Goal: Navigation & Orientation: Find specific page/section

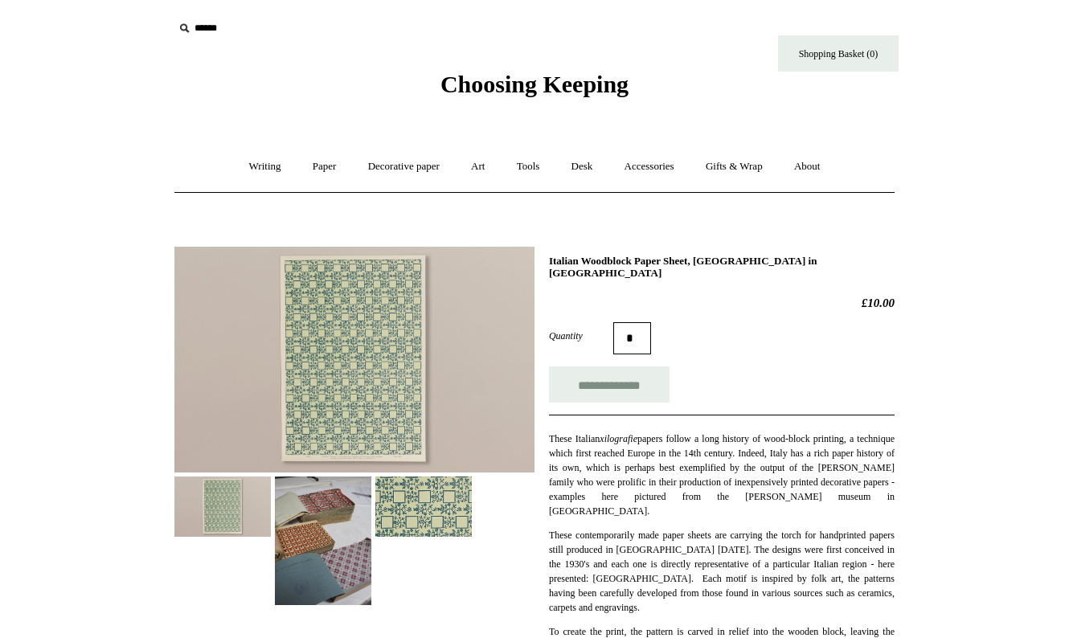
click at [356, 346] on img at bounding box center [354, 360] width 360 height 226
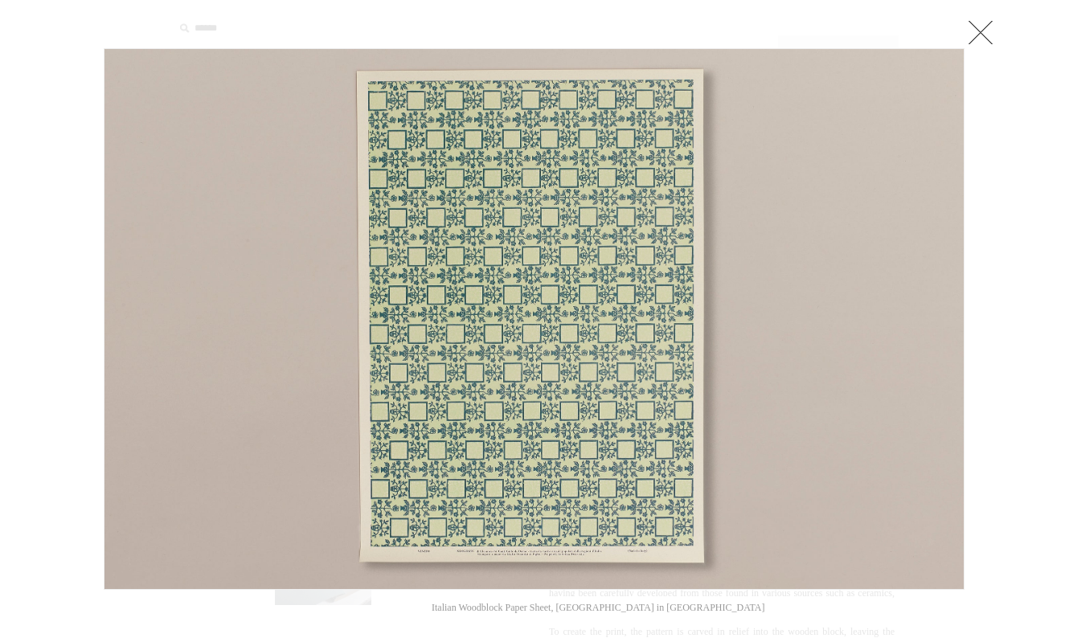
click at [977, 35] on link at bounding box center [981, 32] width 32 height 32
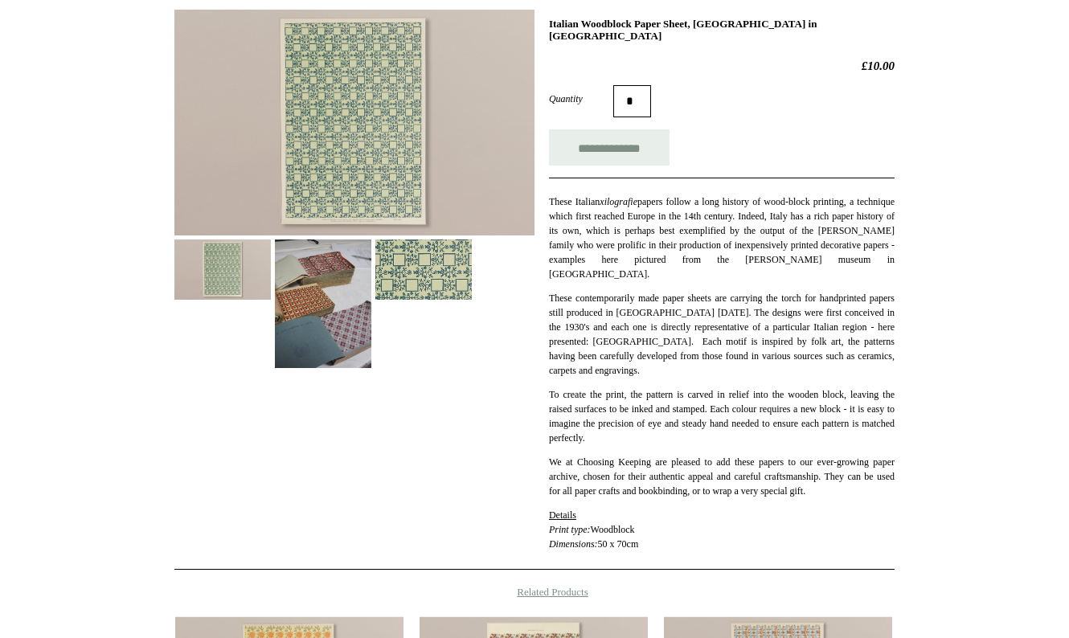
scroll to position [342, 0]
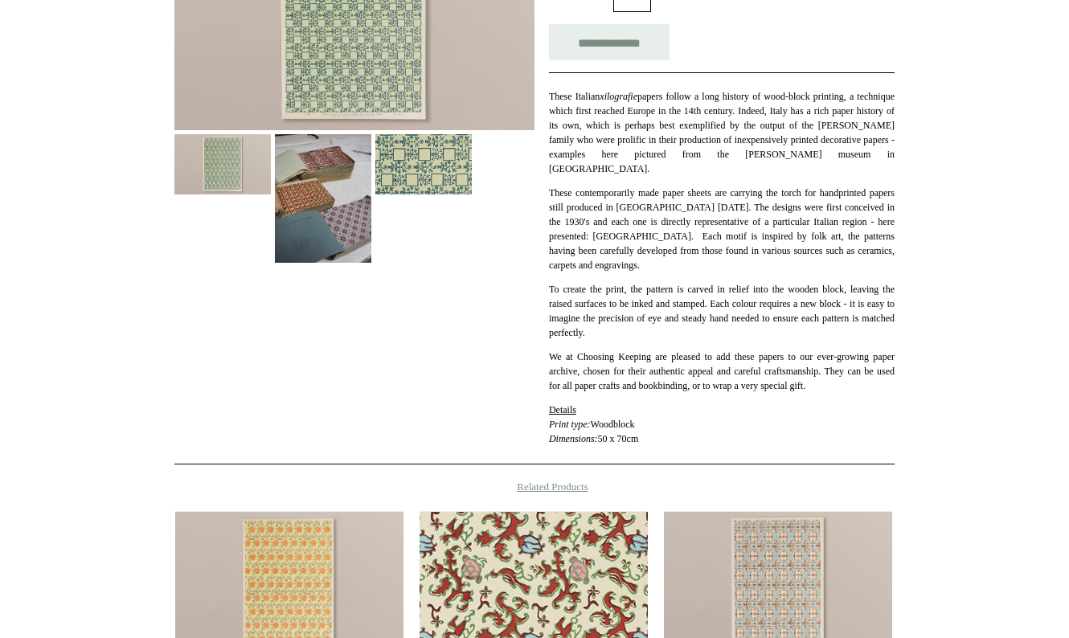
click at [531, 543] on img at bounding box center [534, 583] width 228 height 145
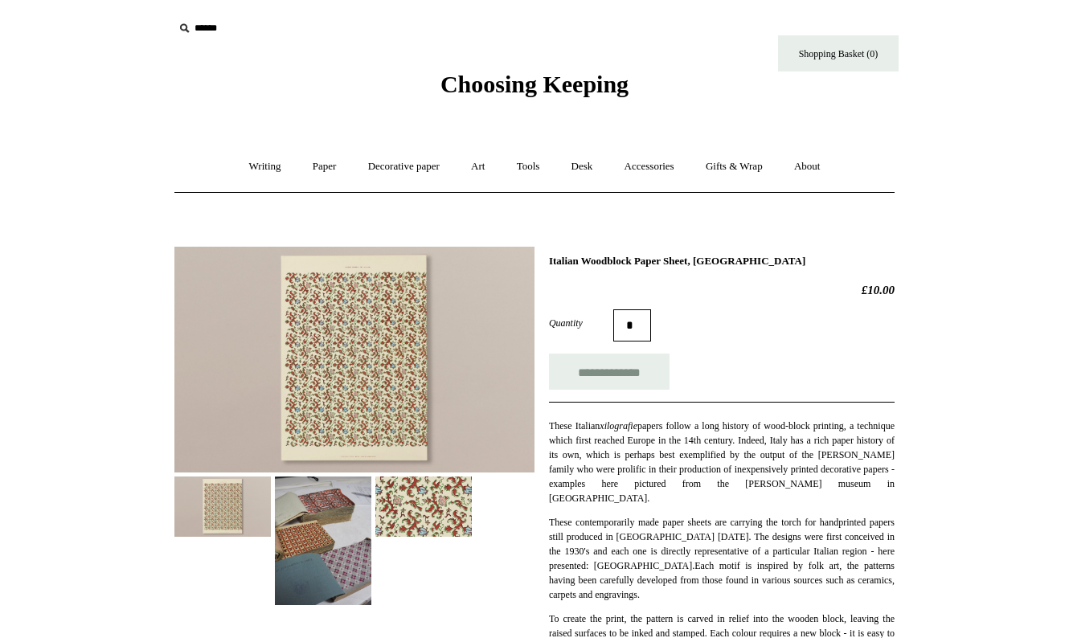
click at [361, 354] on img at bounding box center [354, 360] width 360 height 226
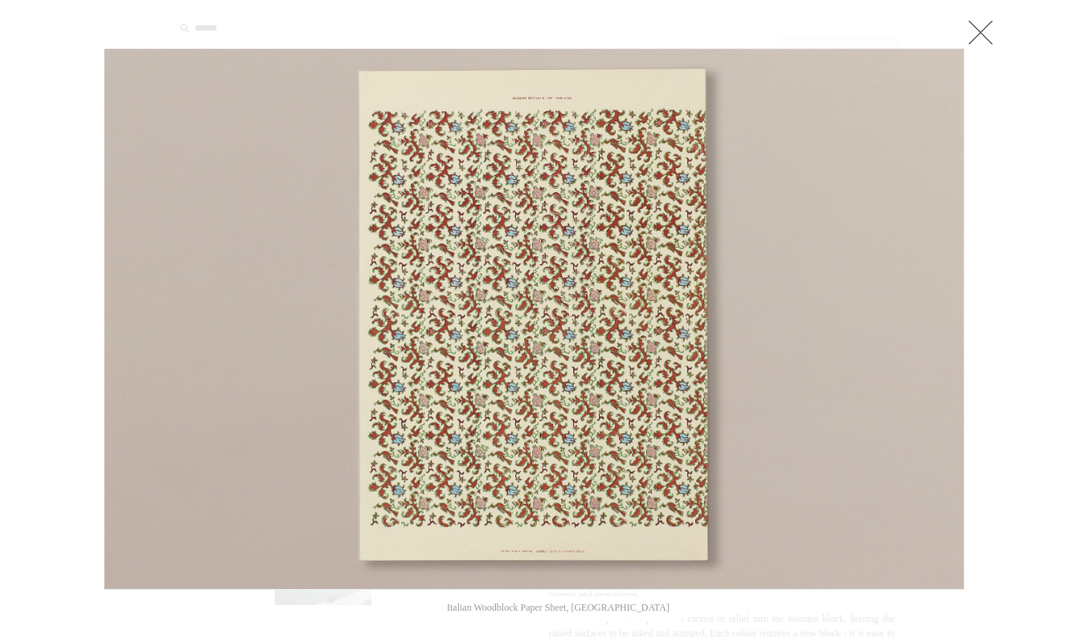
click at [988, 31] on link at bounding box center [981, 32] width 32 height 32
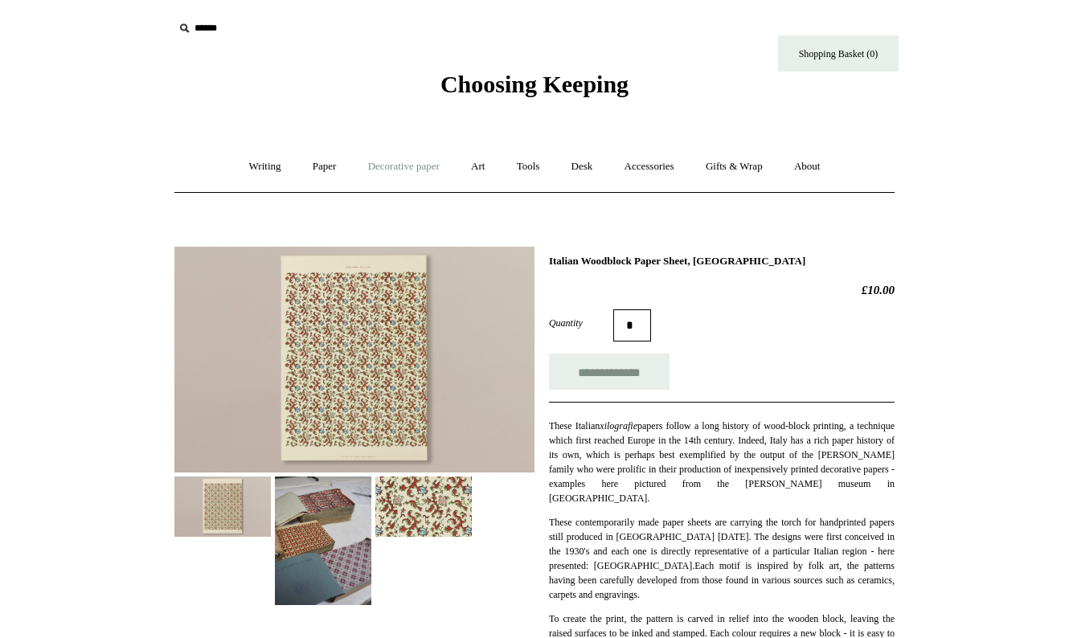
click at [375, 171] on link "Decorative paper +" at bounding box center [404, 167] width 100 height 43
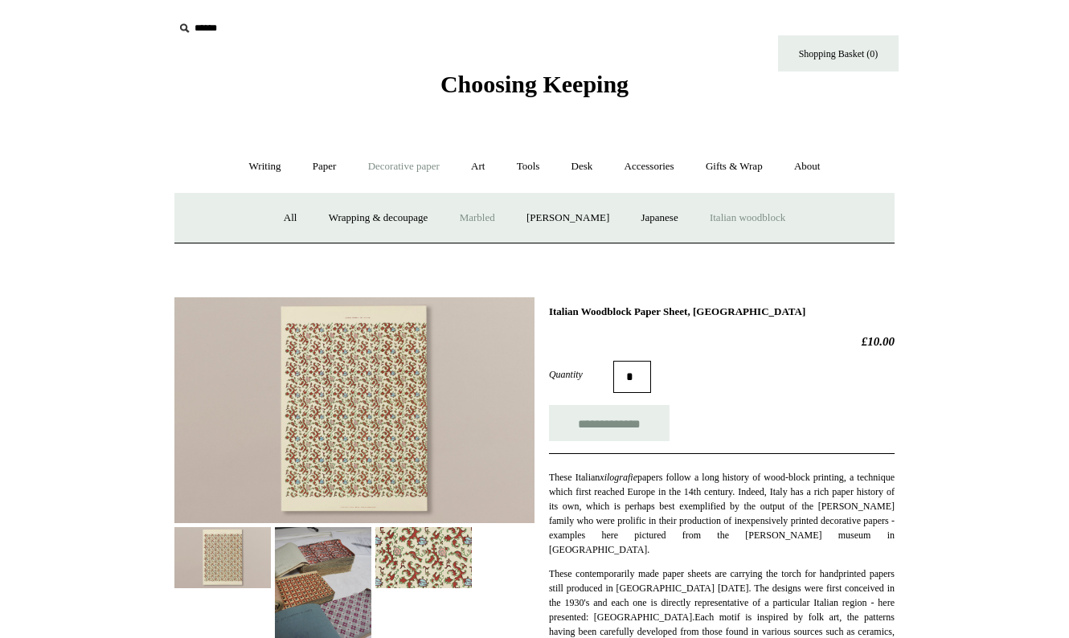
click at [475, 221] on link "Marbled" at bounding box center [477, 218] width 64 height 43
